Goal: Information Seeking & Learning: Learn about a topic

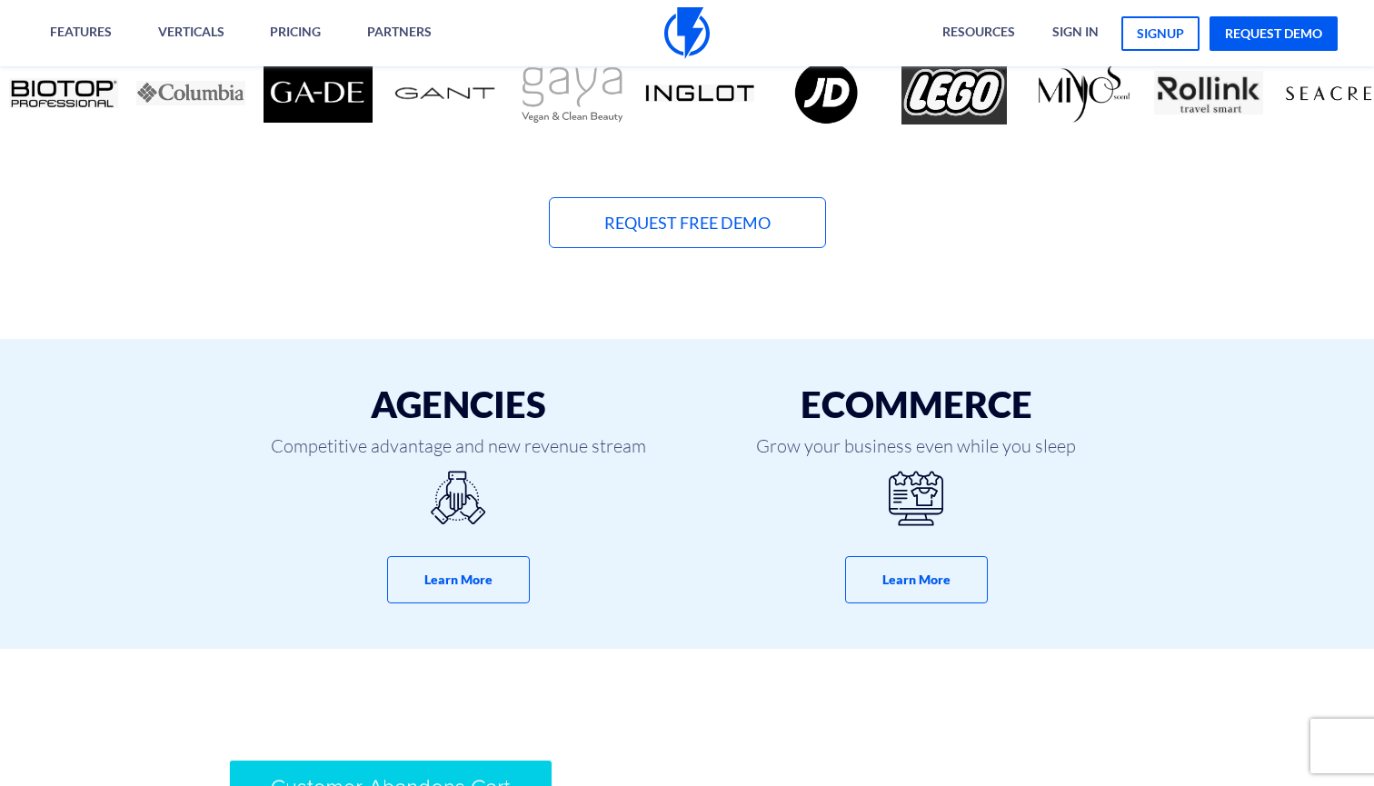
scroll to position [1132, 0]
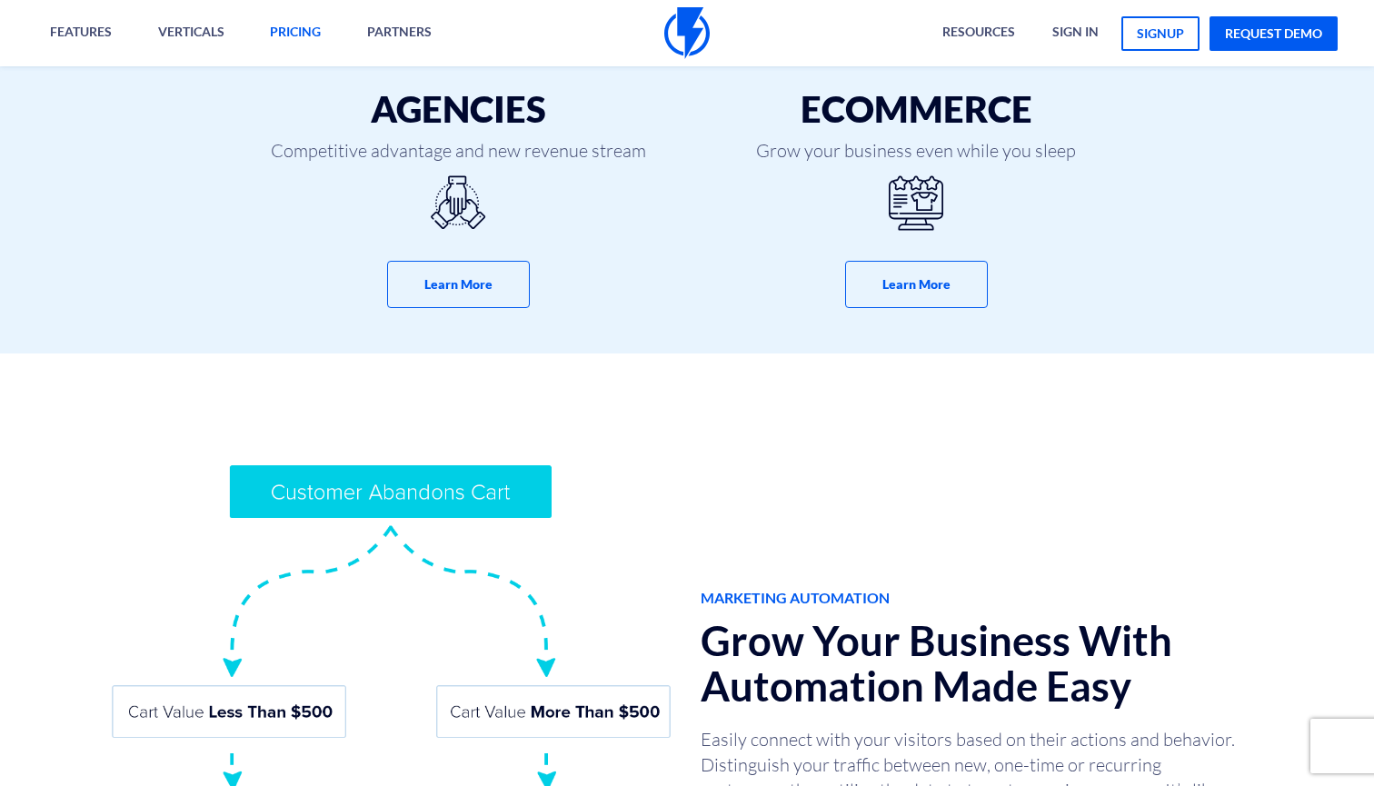
click at [298, 31] on link "pricing" at bounding box center [295, 33] width 78 height 66
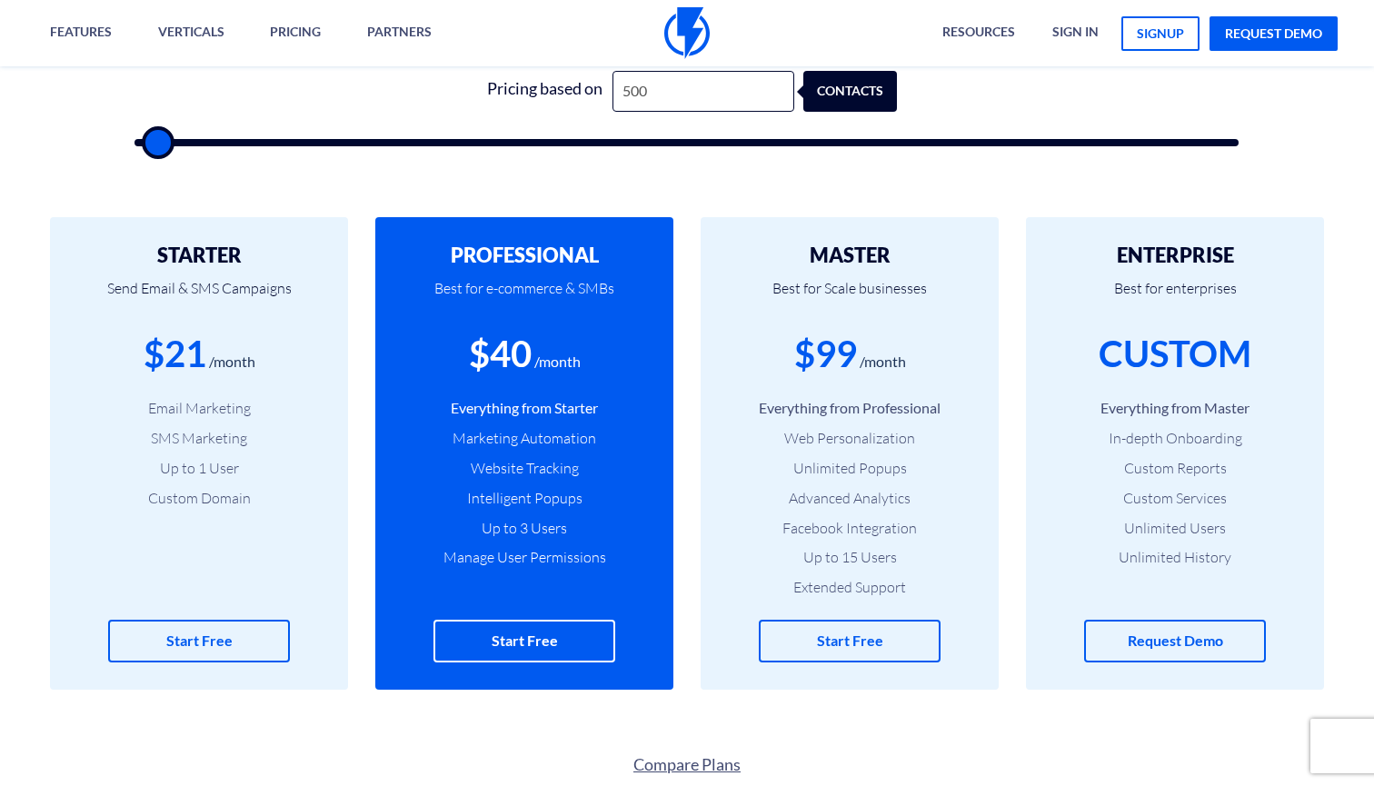
scroll to position [645, 0]
type input "500"
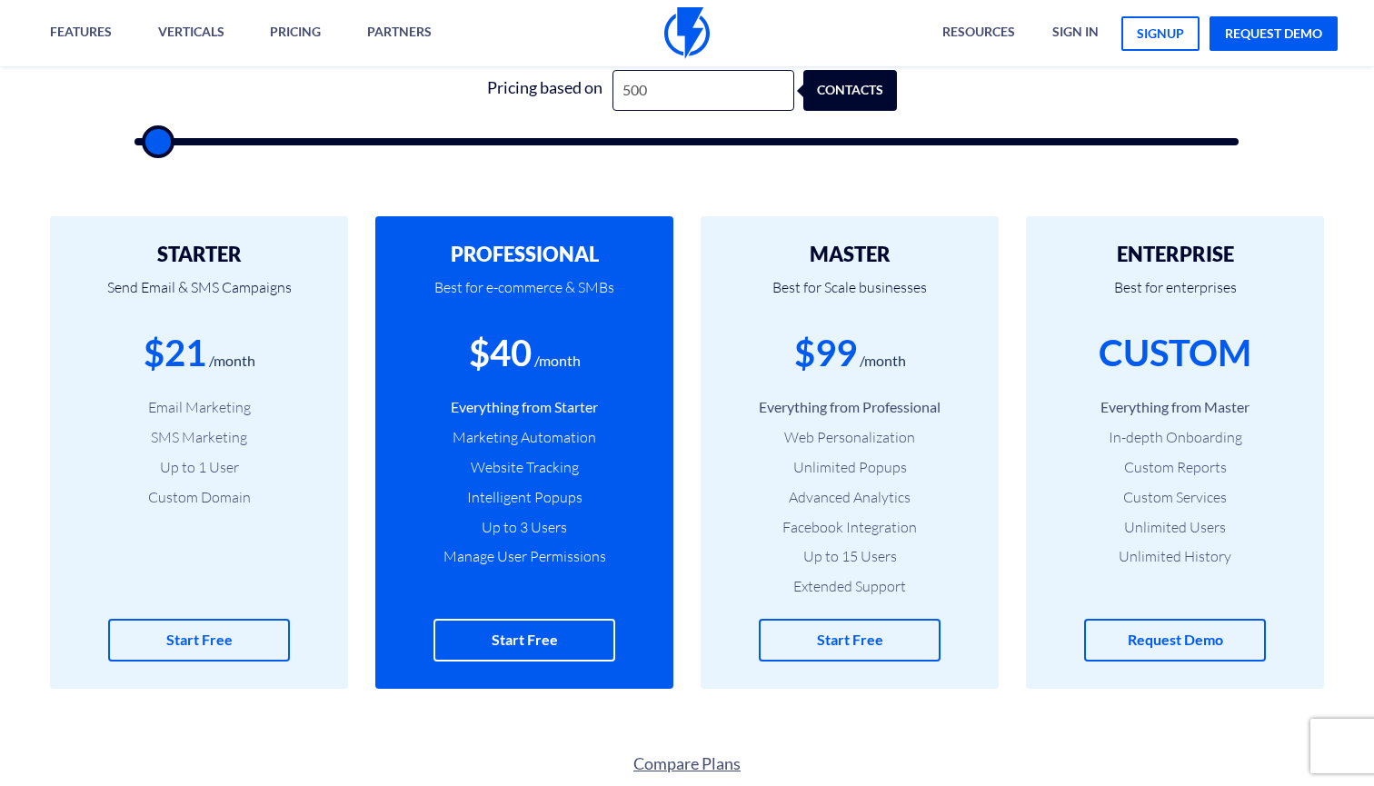
type input "500"
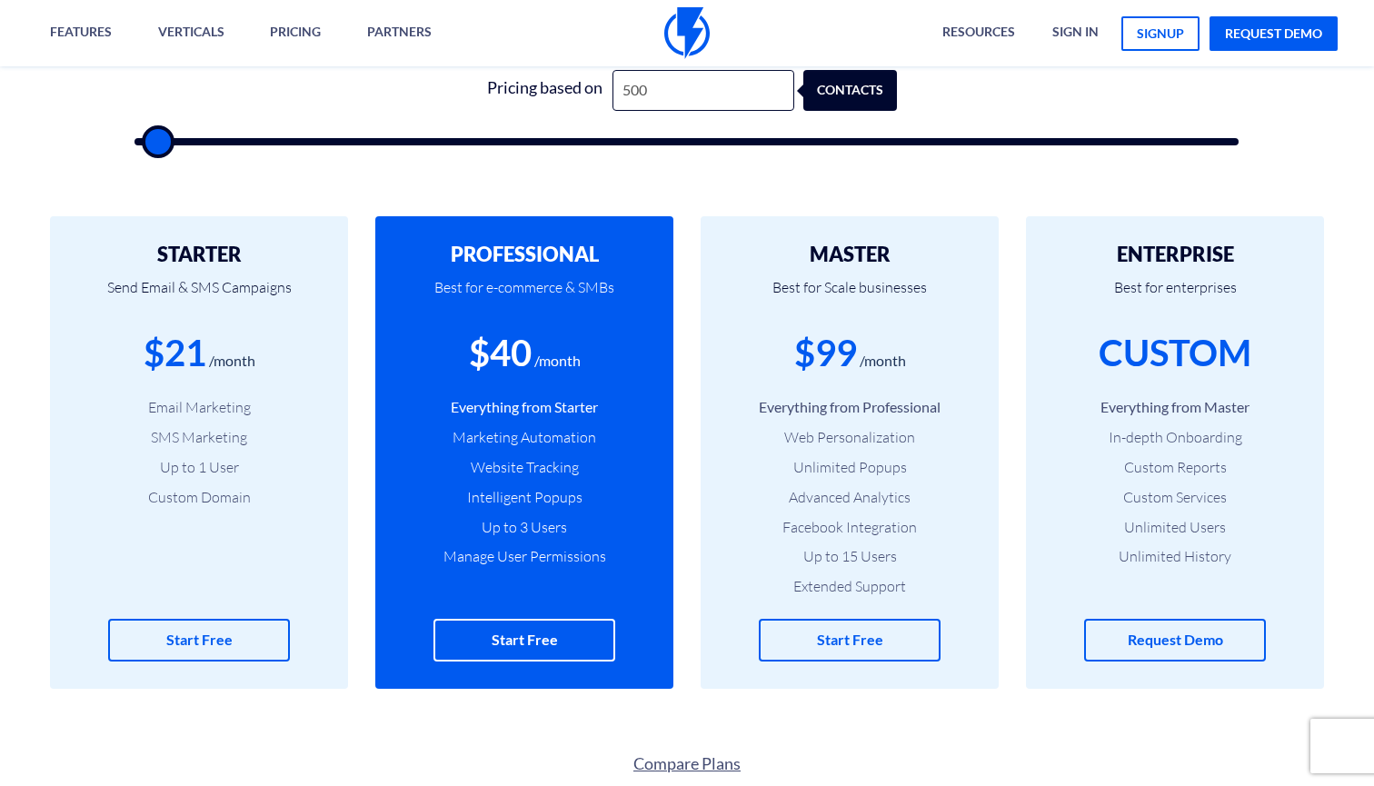
type input "500"
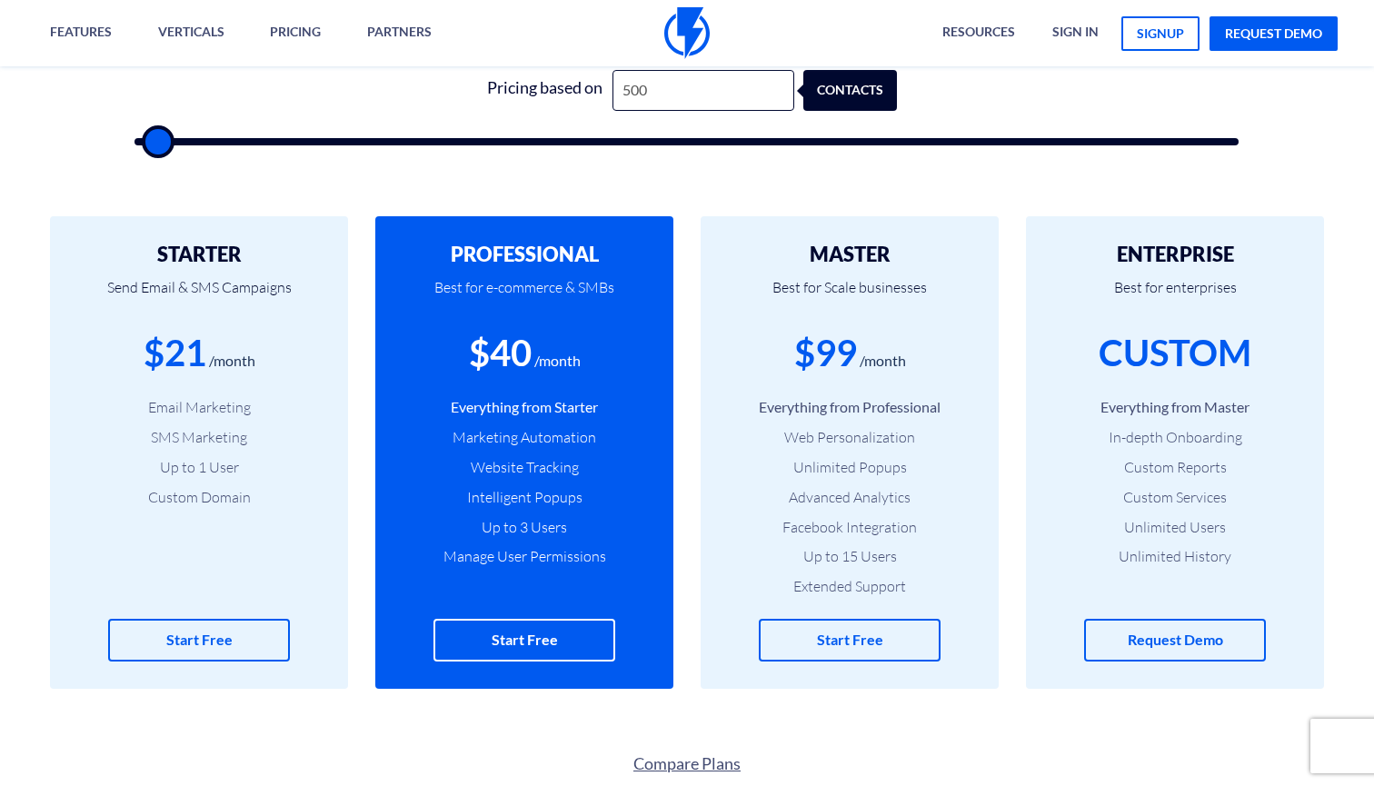
type input "500"
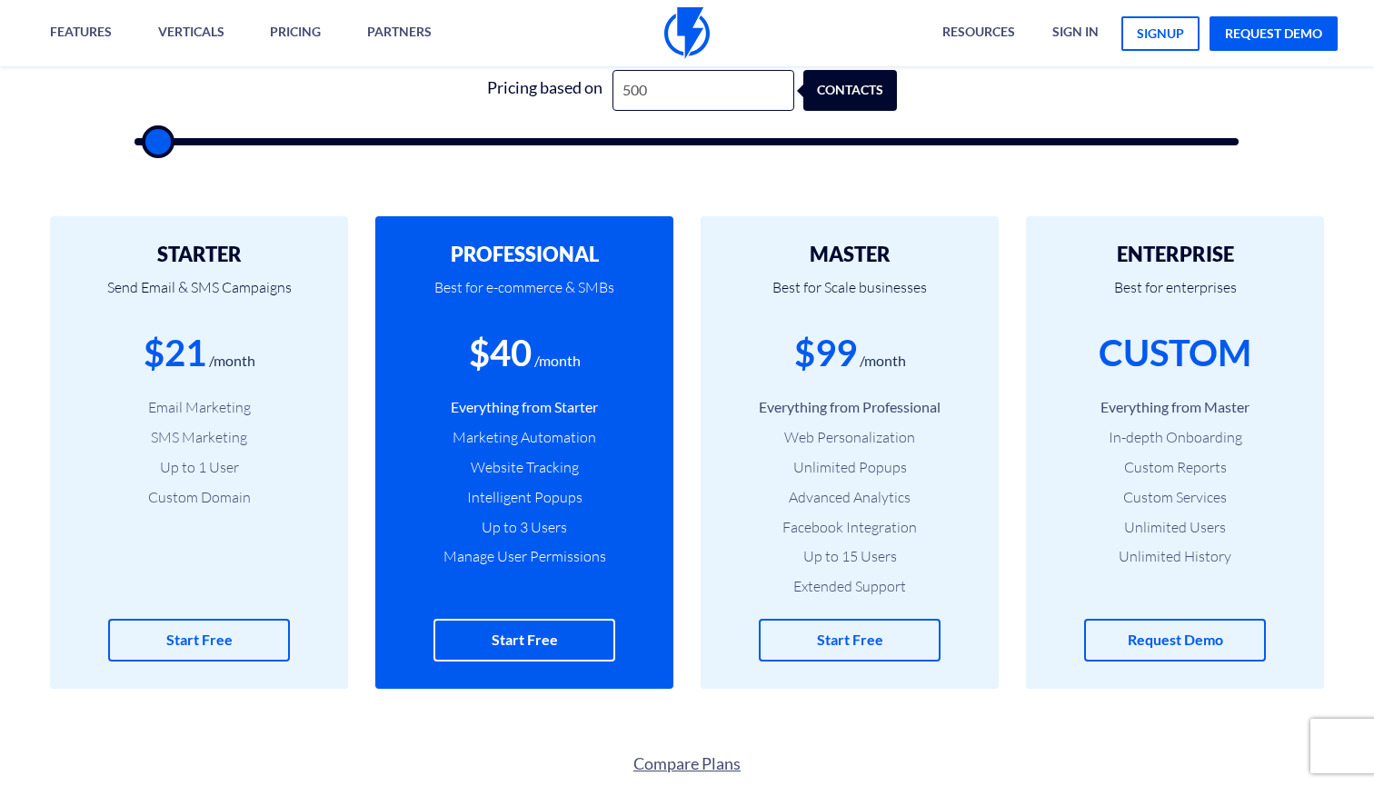
type input "500"
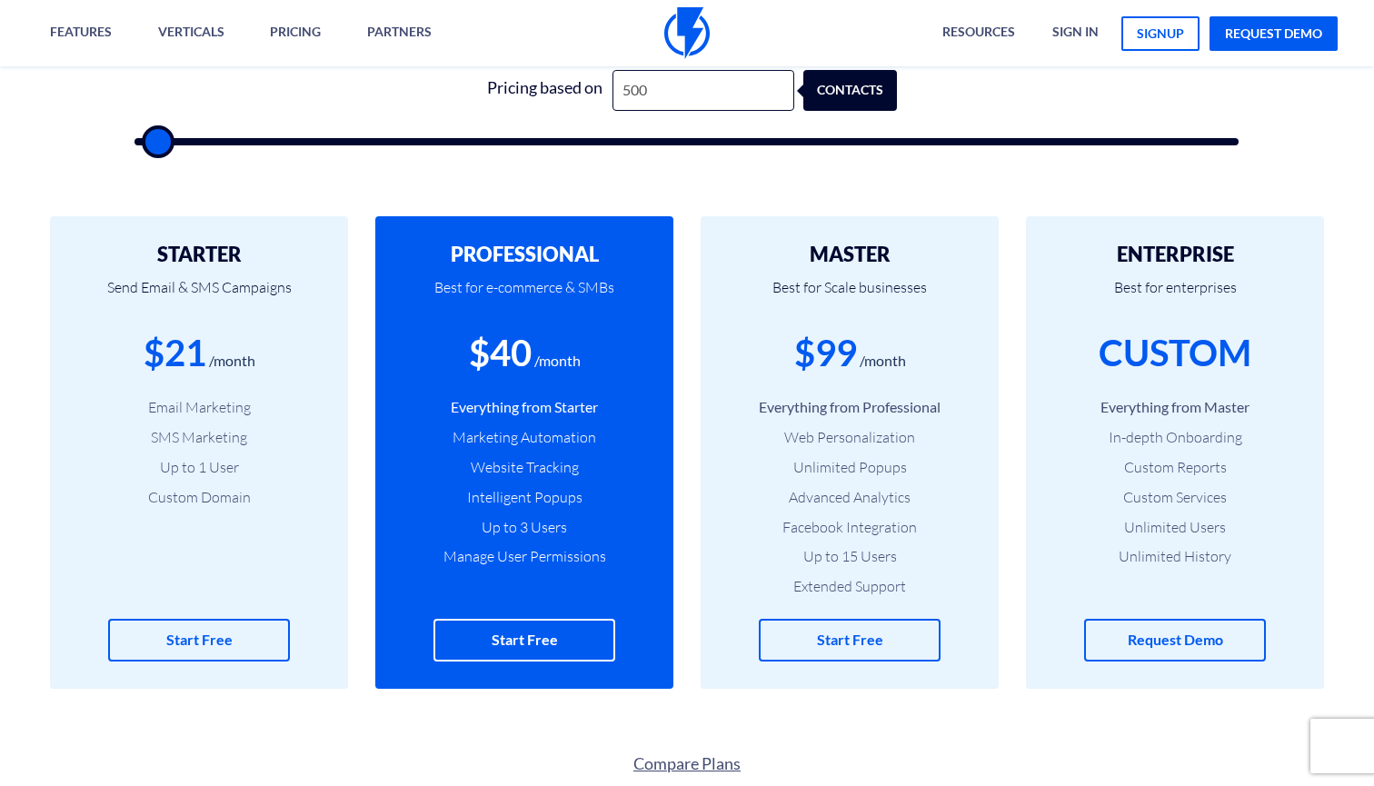
type input "500"
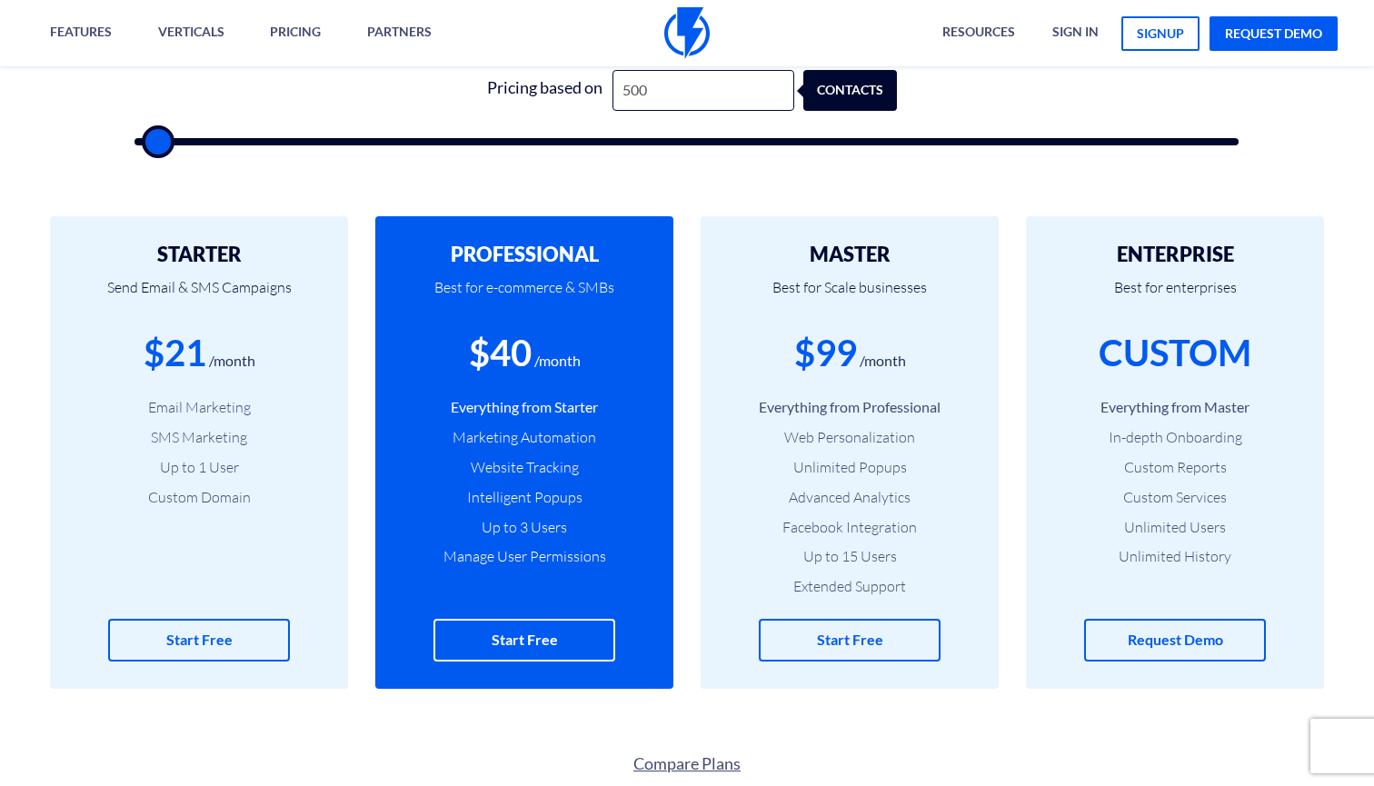
type input "500"
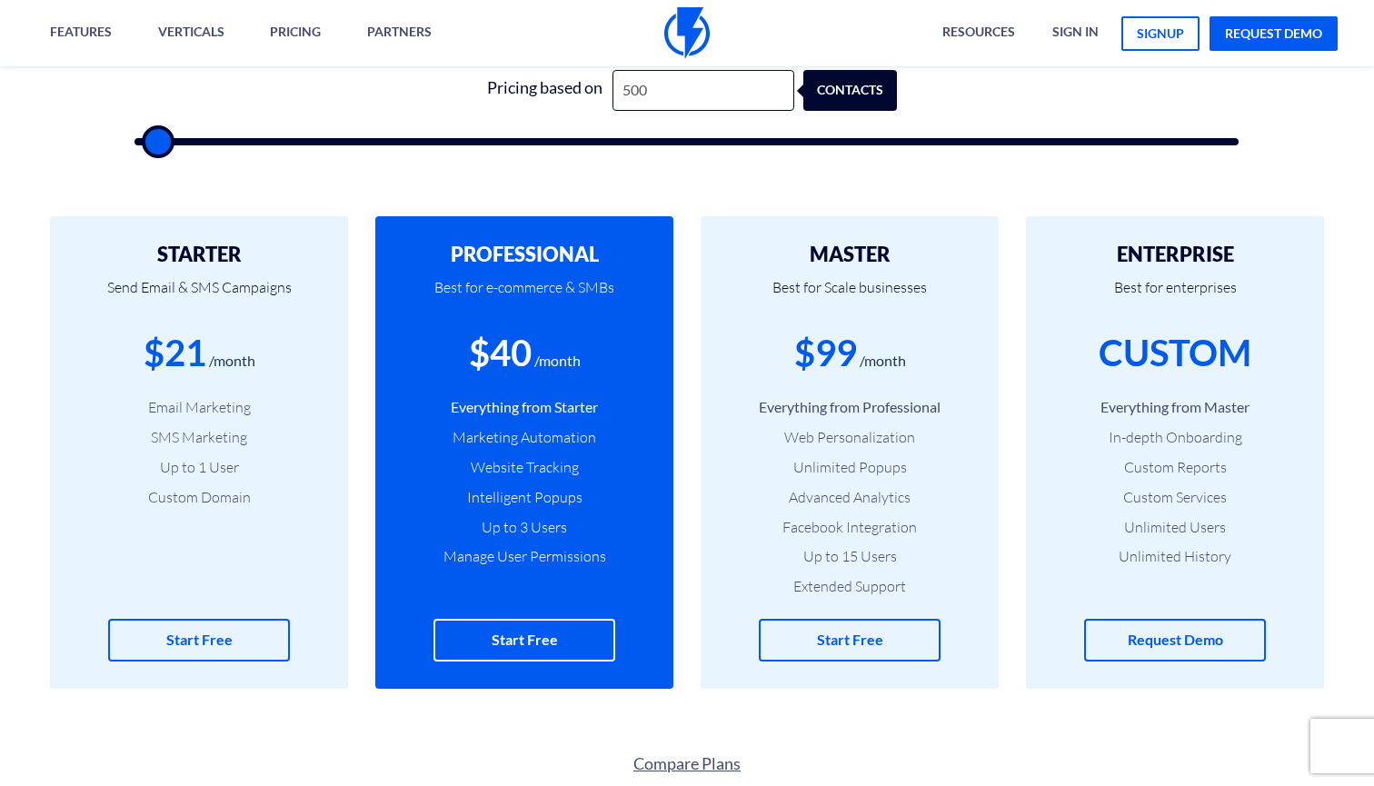
type input "500"
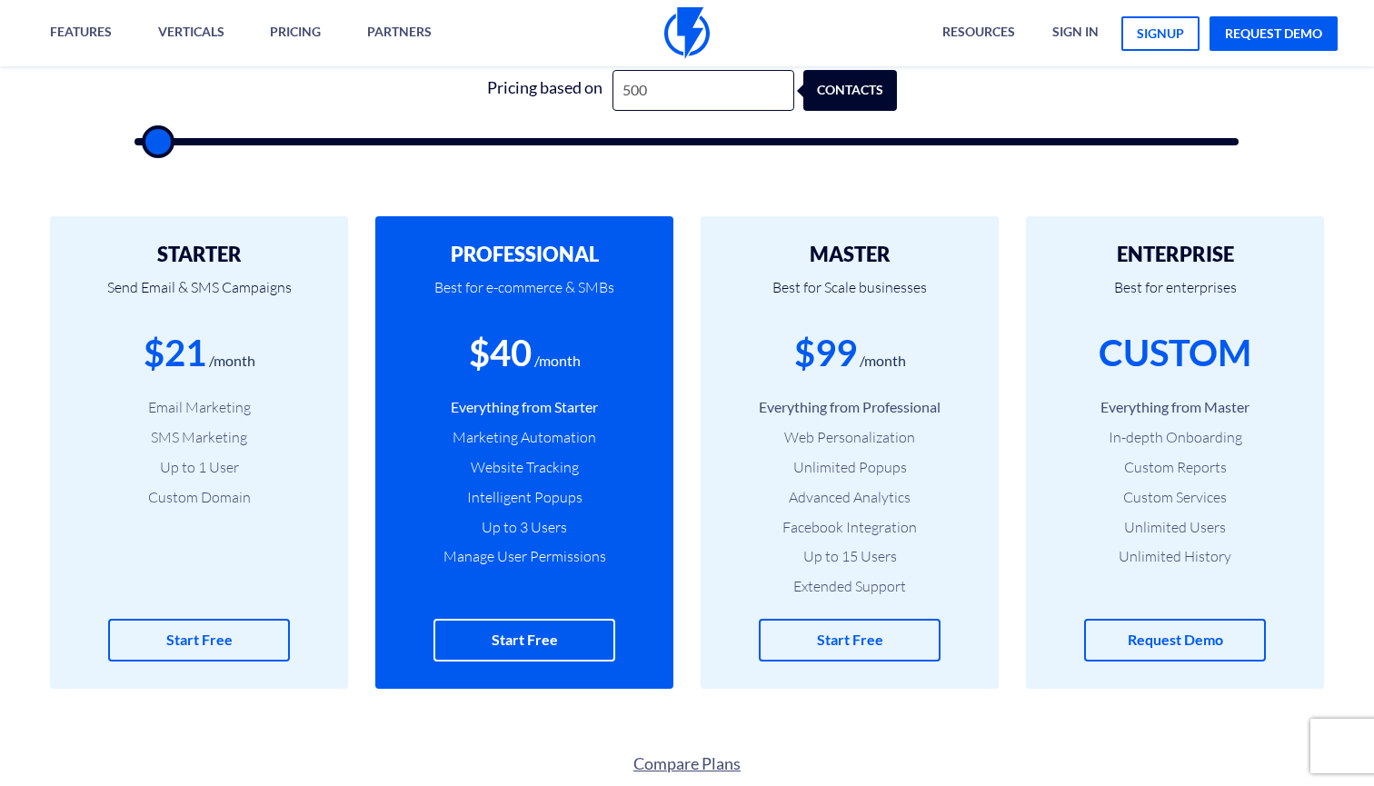
type input "500"
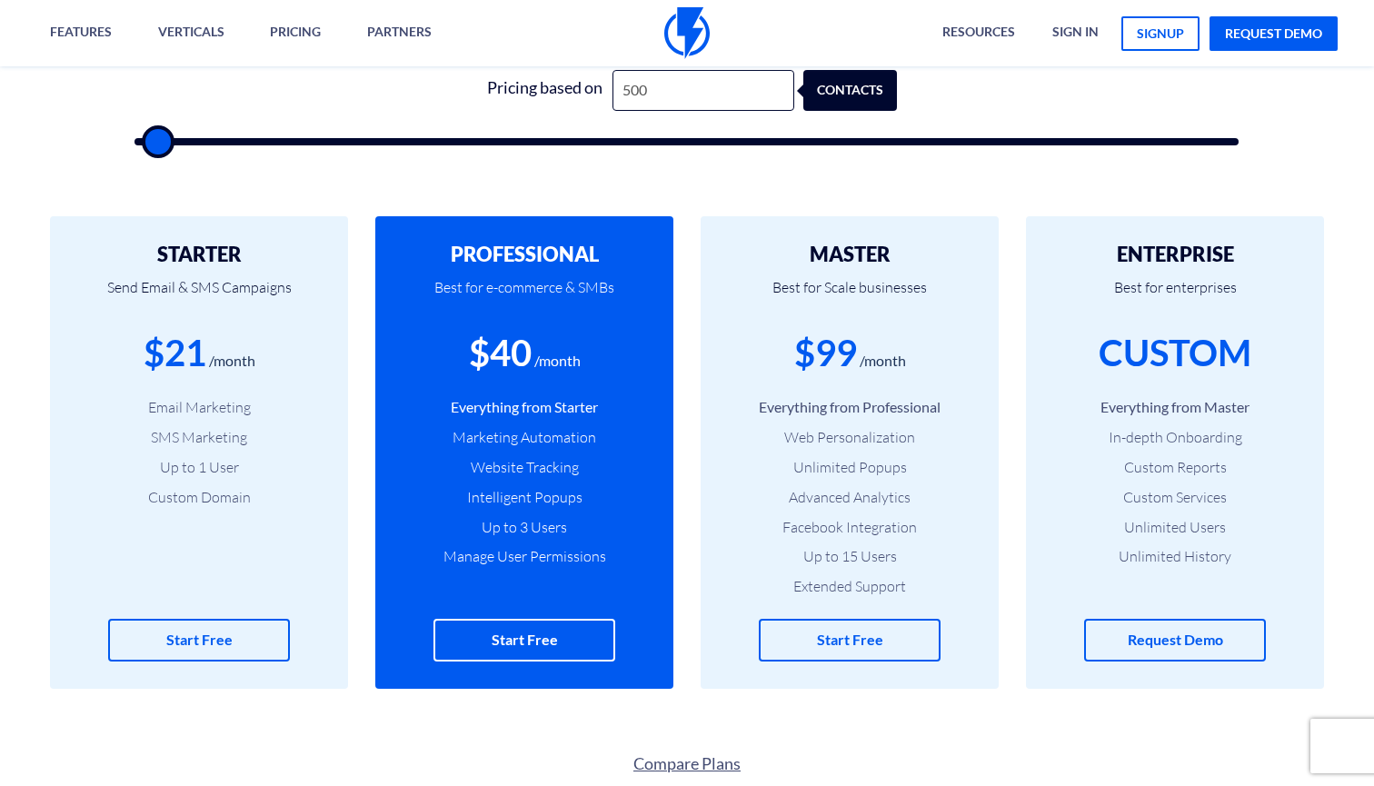
type input "500"
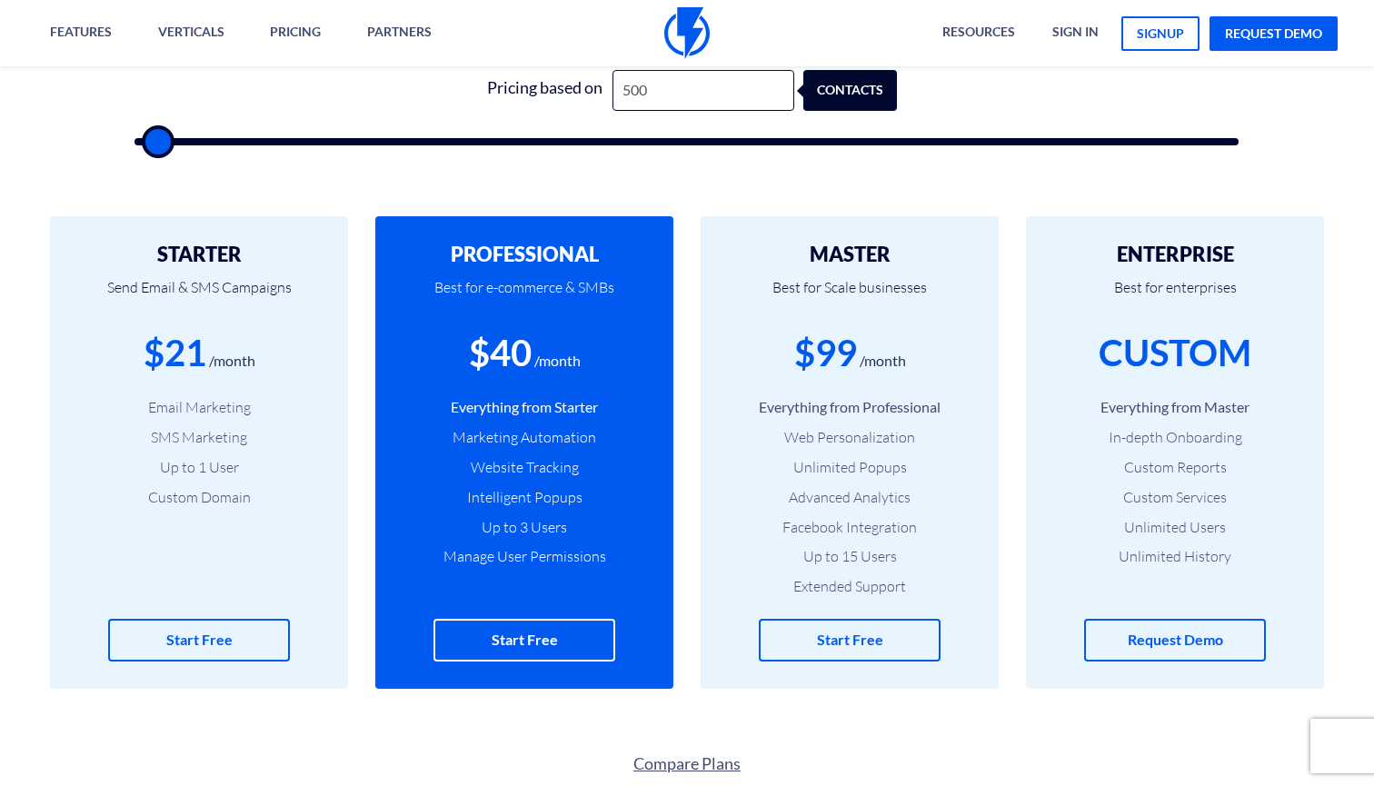
type input "500"
drag, startPoint x: 155, startPoint y: 140, endPoint x: 120, endPoint y: 140, distance: 35.5
click at [120, 140] on div "1 Pricing based on 500 contacts" at bounding box center [686, 102] width 1141 height 155
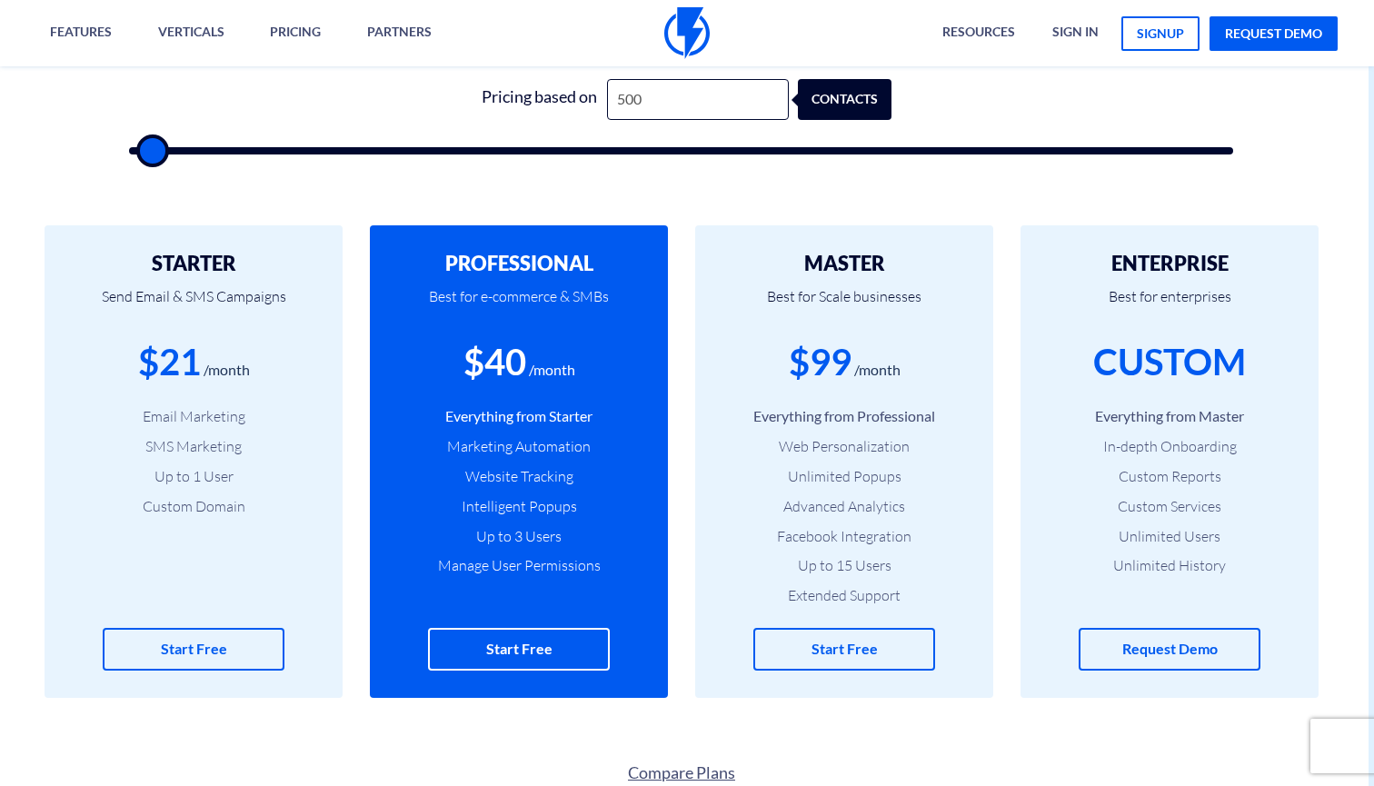
scroll to position [630, 5]
